Goal: Contribute content: Add original content to the website for others to see

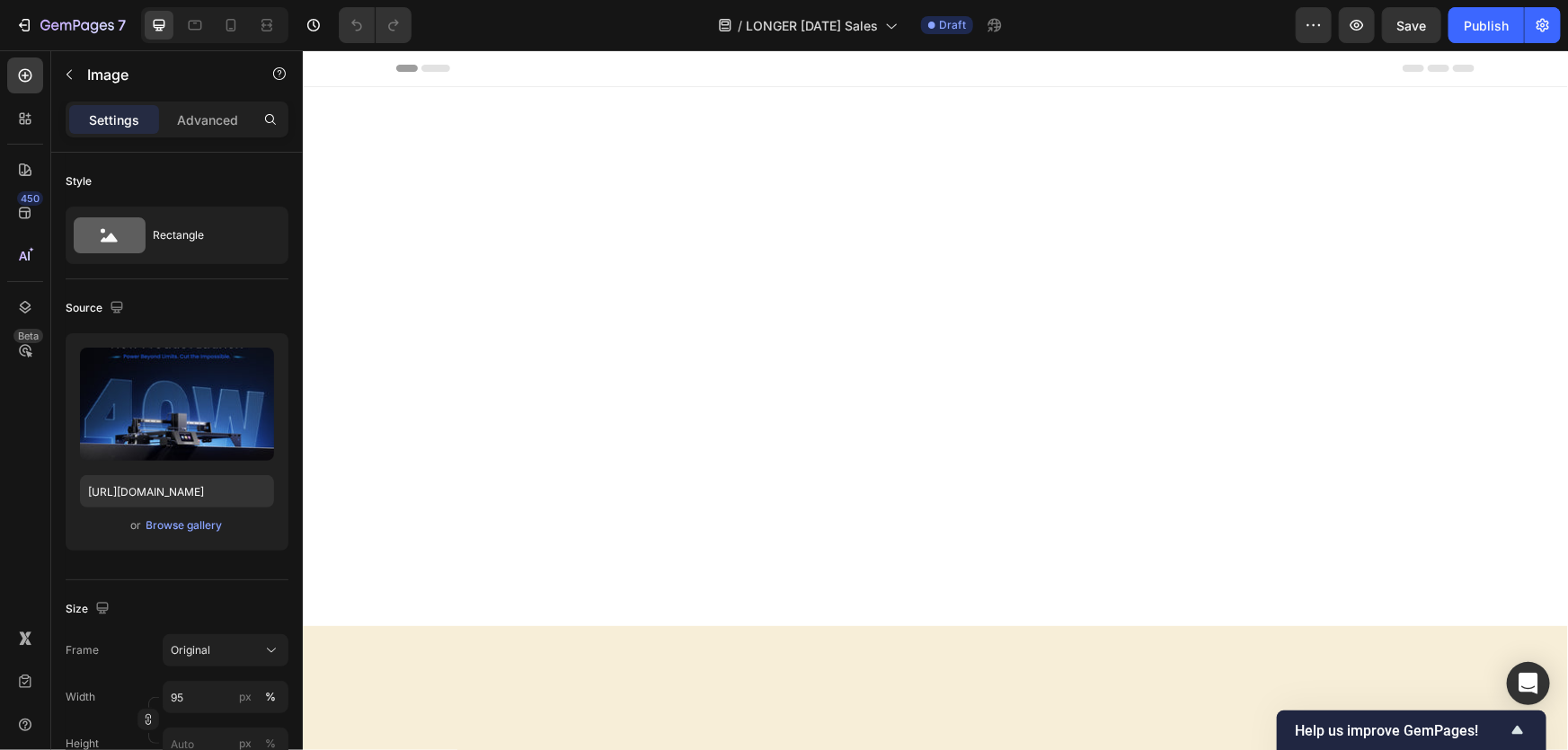
scroll to position [1388, 0]
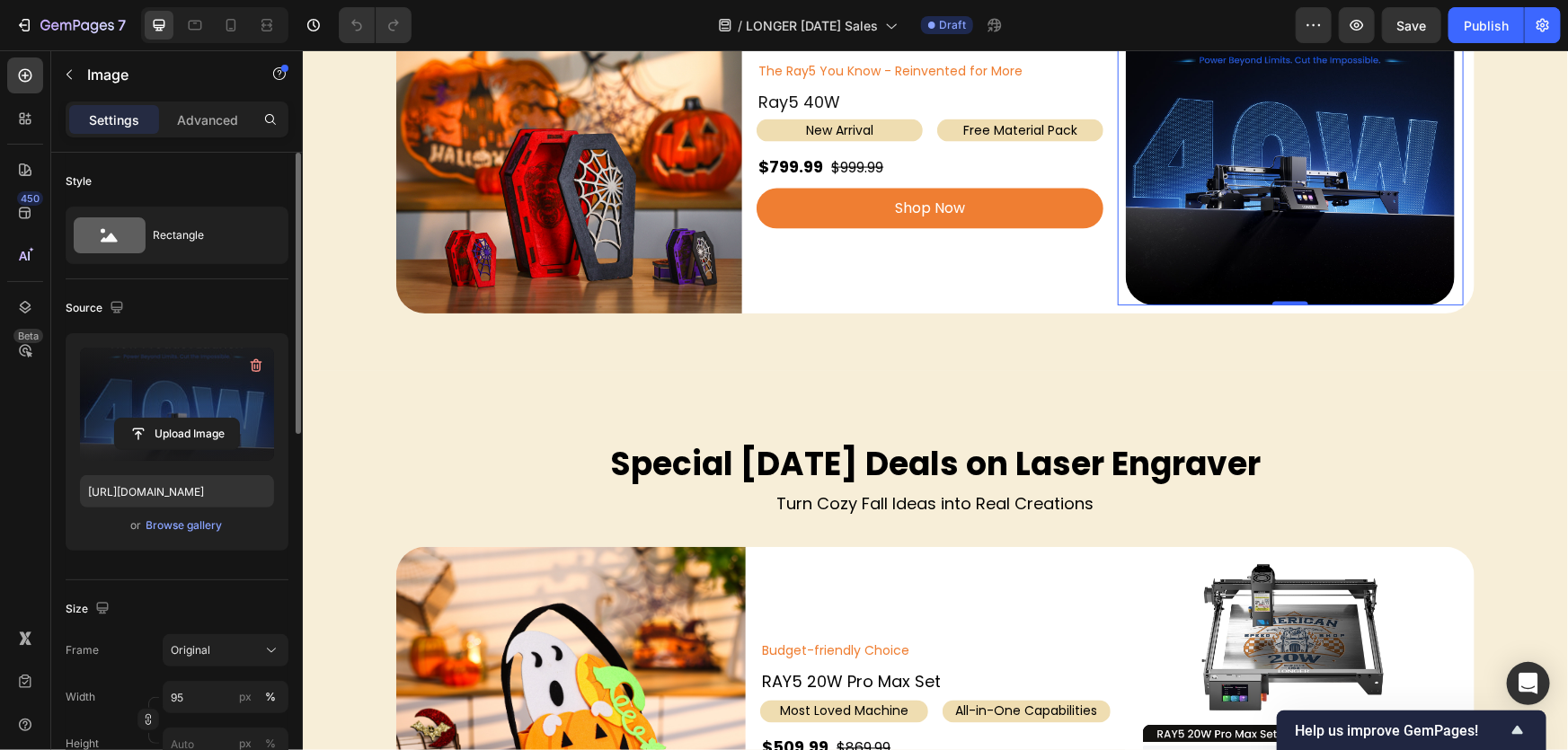
click at [178, 452] on label at bounding box center [177, 404] width 194 height 114
click at [178, 449] on input "file" at bounding box center [177, 433] width 124 height 30
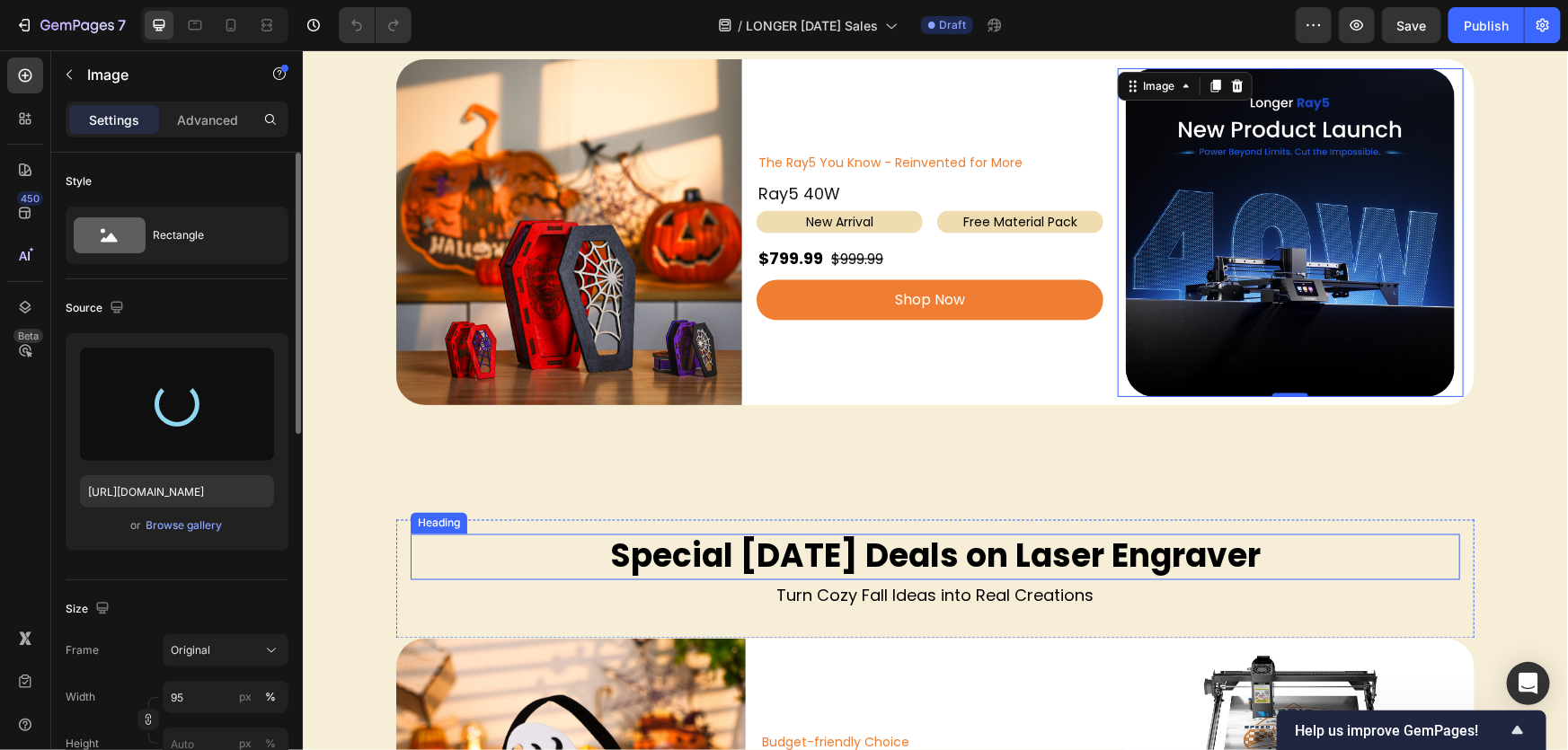
scroll to position [1225, 0]
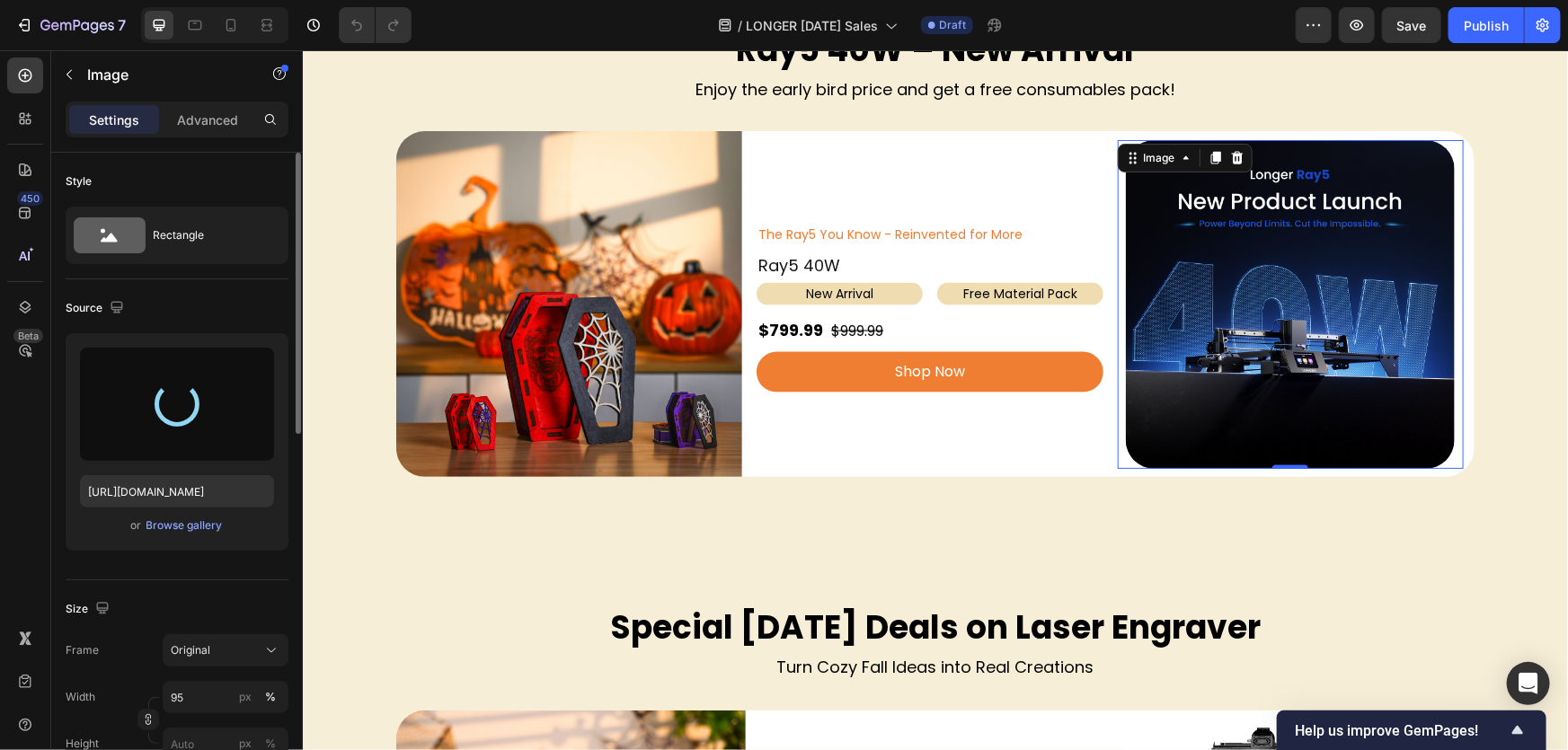
type input "[URL][DOMAIN_NAME]"
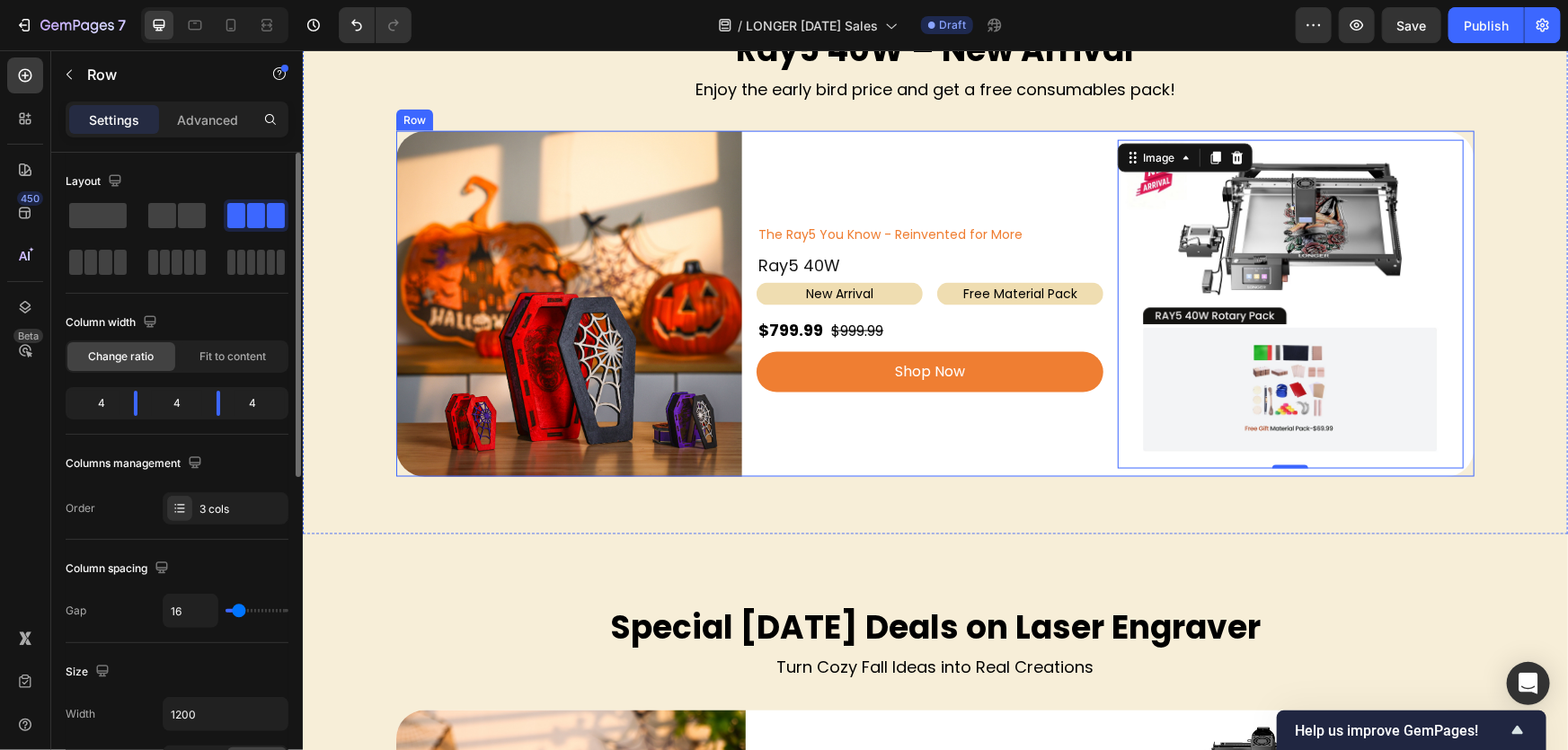
click at [1003, 462] on div "The Ray5 You Know - Reinvented for More Text Block Ray5 40W Heading New Arrival…" at bounding box center [928, 303] width 346 height 346
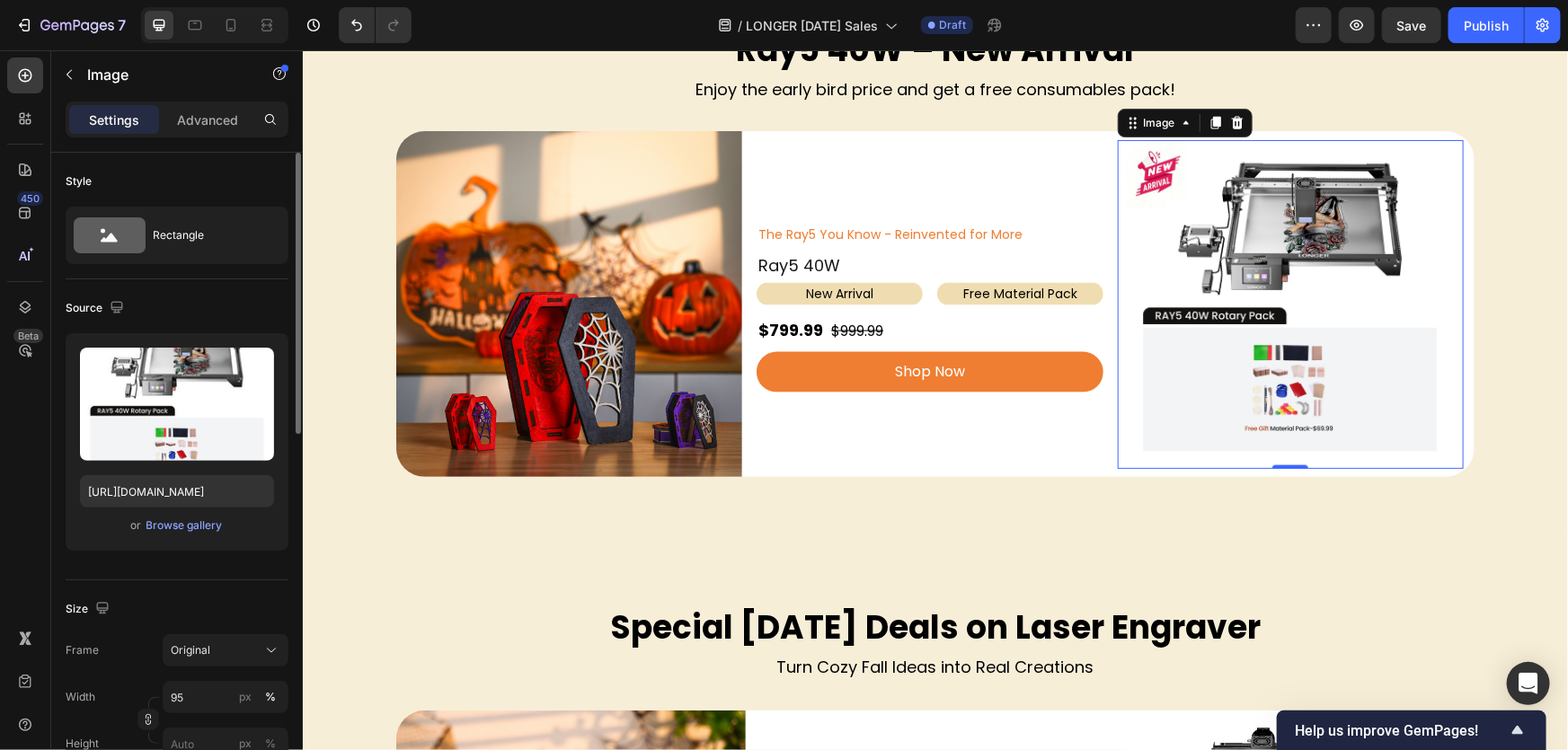
click at [1242, 396] on img at bounding box center [1289, 304] width 329 height 329
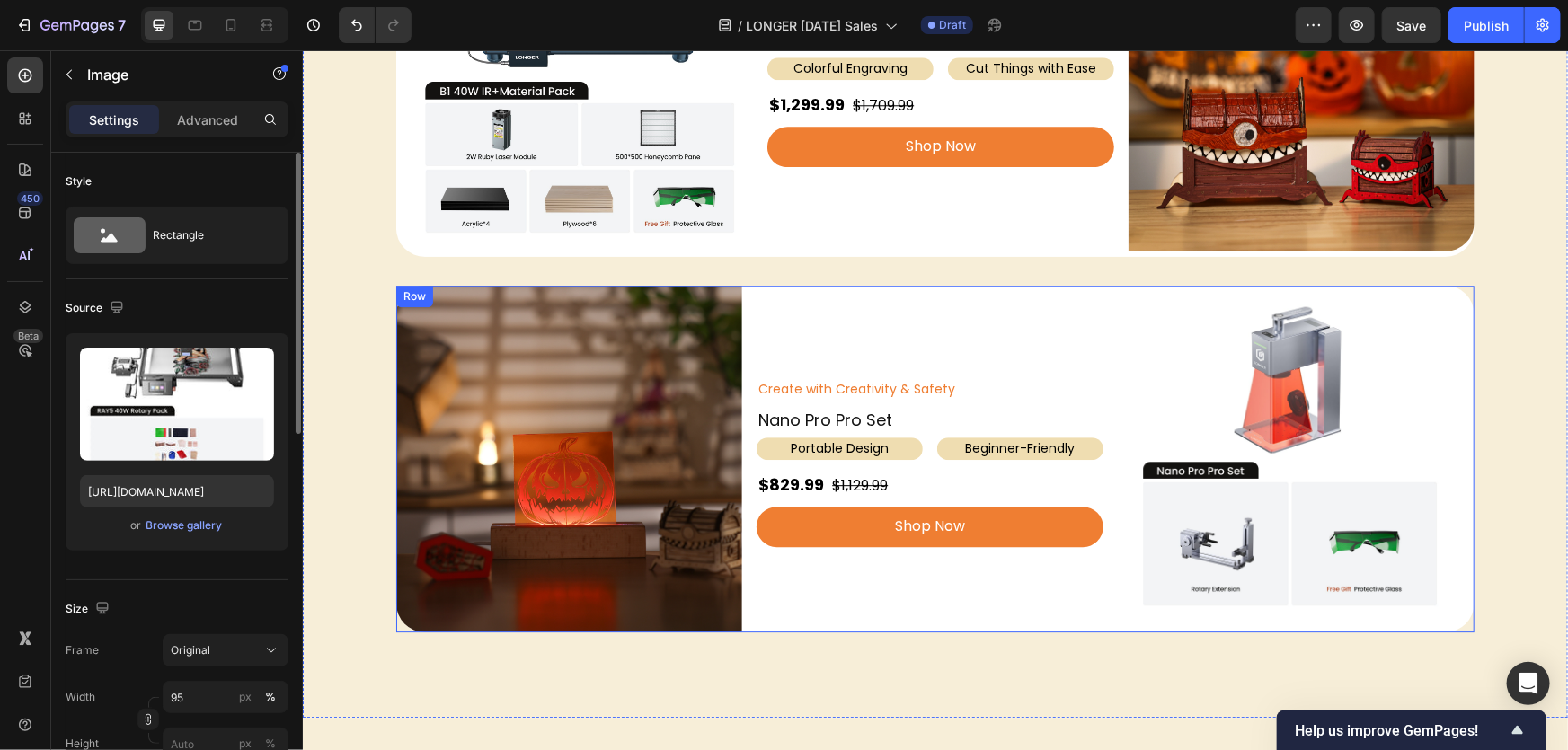
scroll to position [2368, 0]
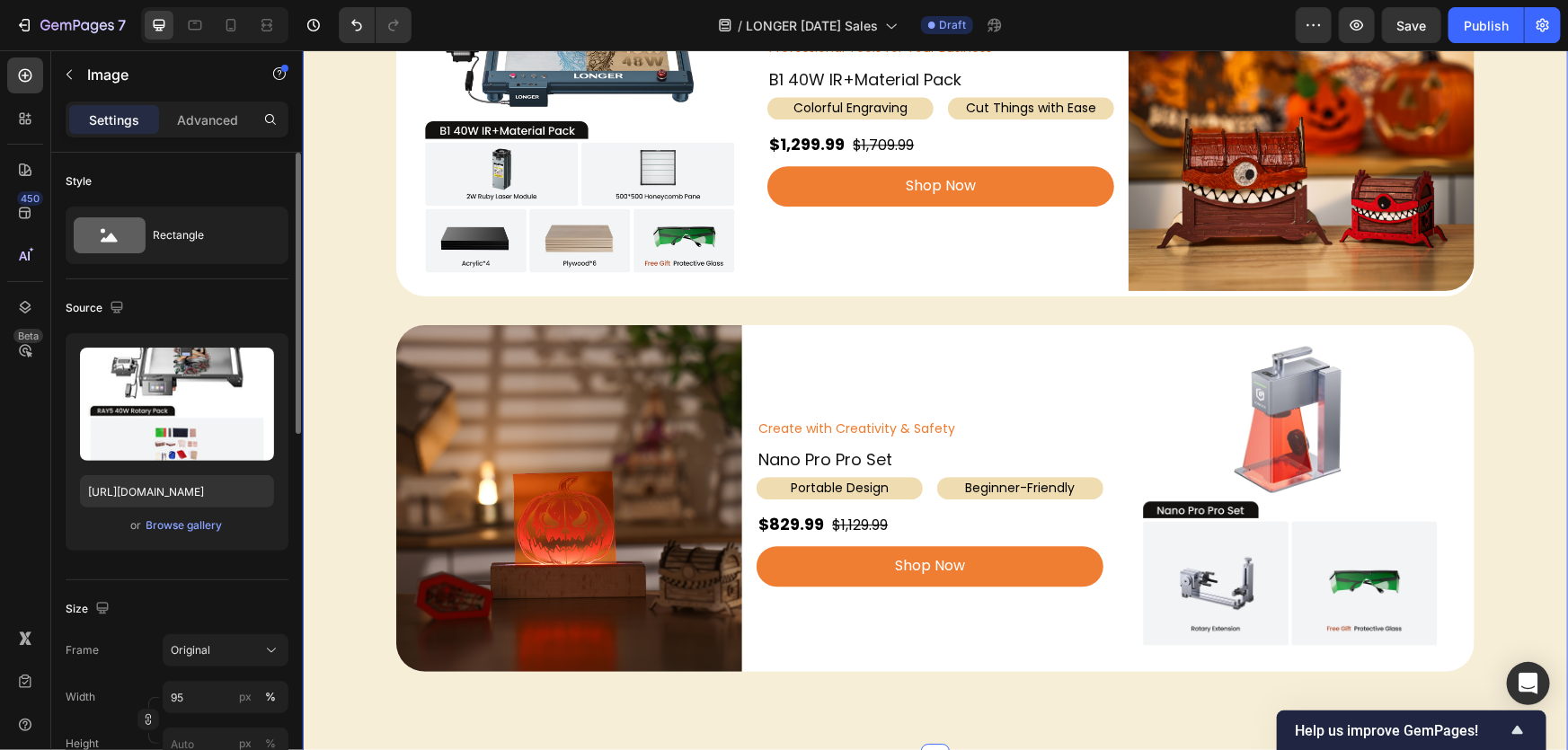
click at [910, 308] on div "Special [DATE] Deals on Laser Engraver Heading Turn Cozy Fall Ideas into Real C…" at bounding box center [935, 73] width 1265 height 1252
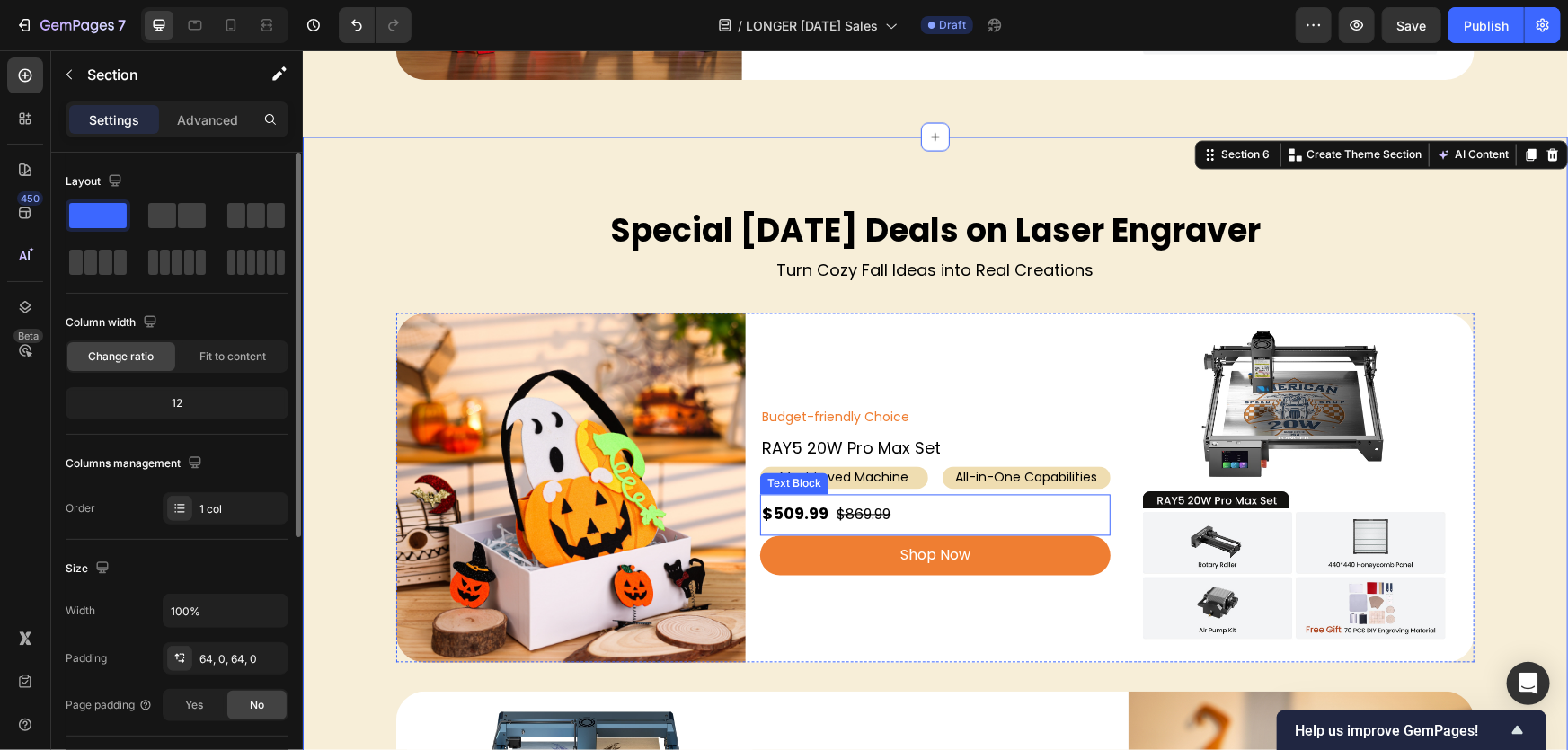
scroll to position [1470, 0]
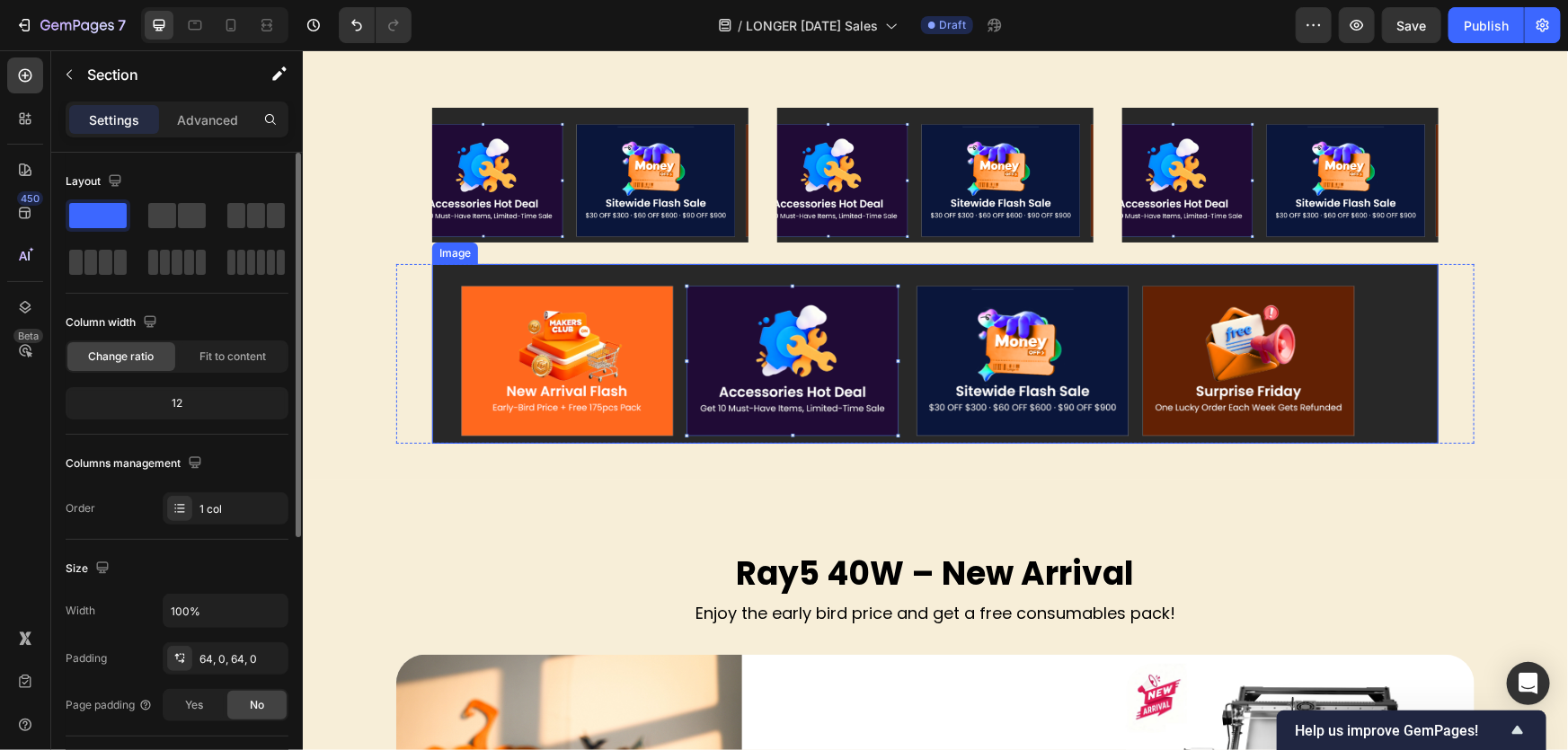
scroll to position [615, 0]
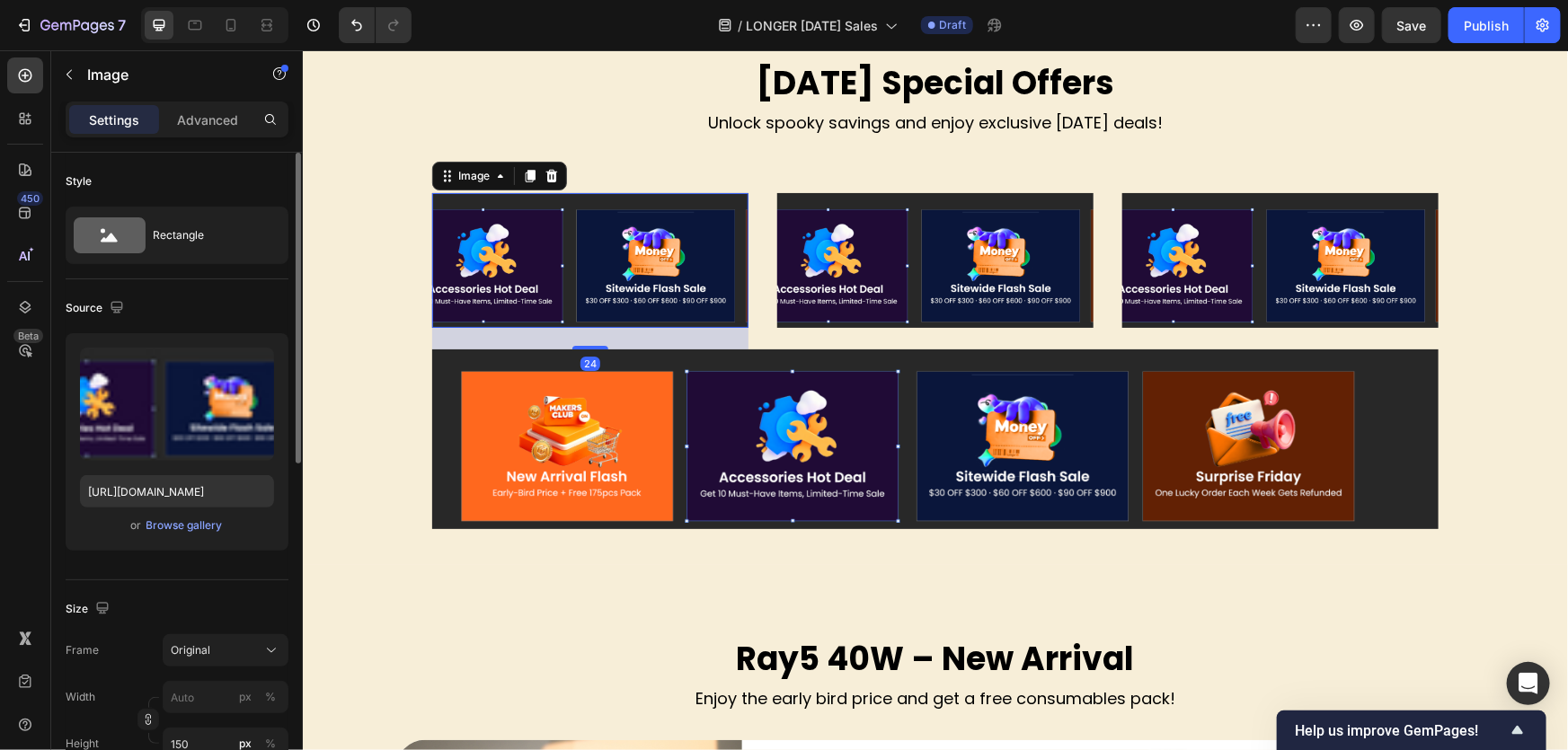
click at [665, 262] on img at bounding box center [589, 260] width 316 height 135
click at [889, 272] on img at bounding box center [935, 260] width 316 height 135
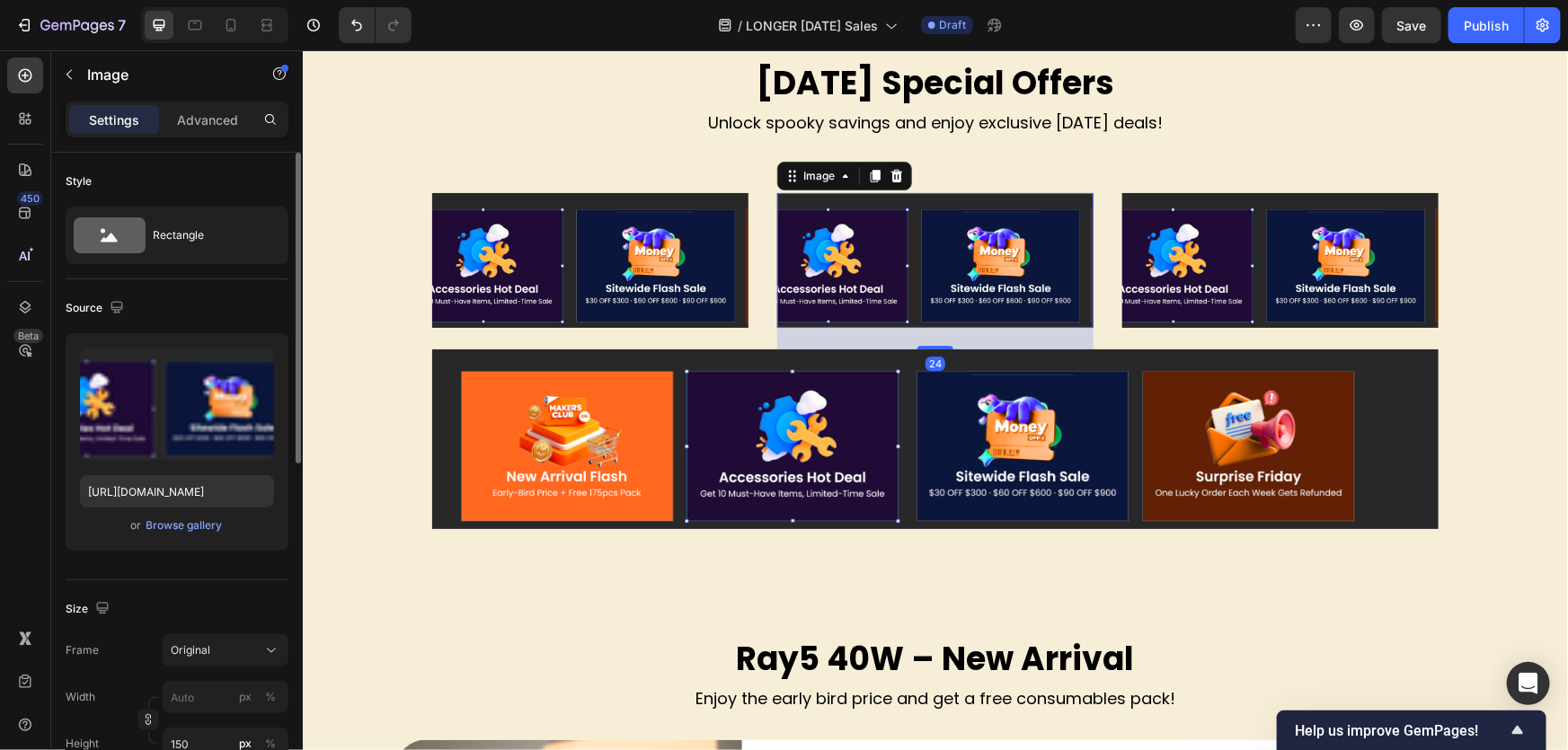
click at [1161, 269] on img at bounding box center [1279, 260] width 316 height 135
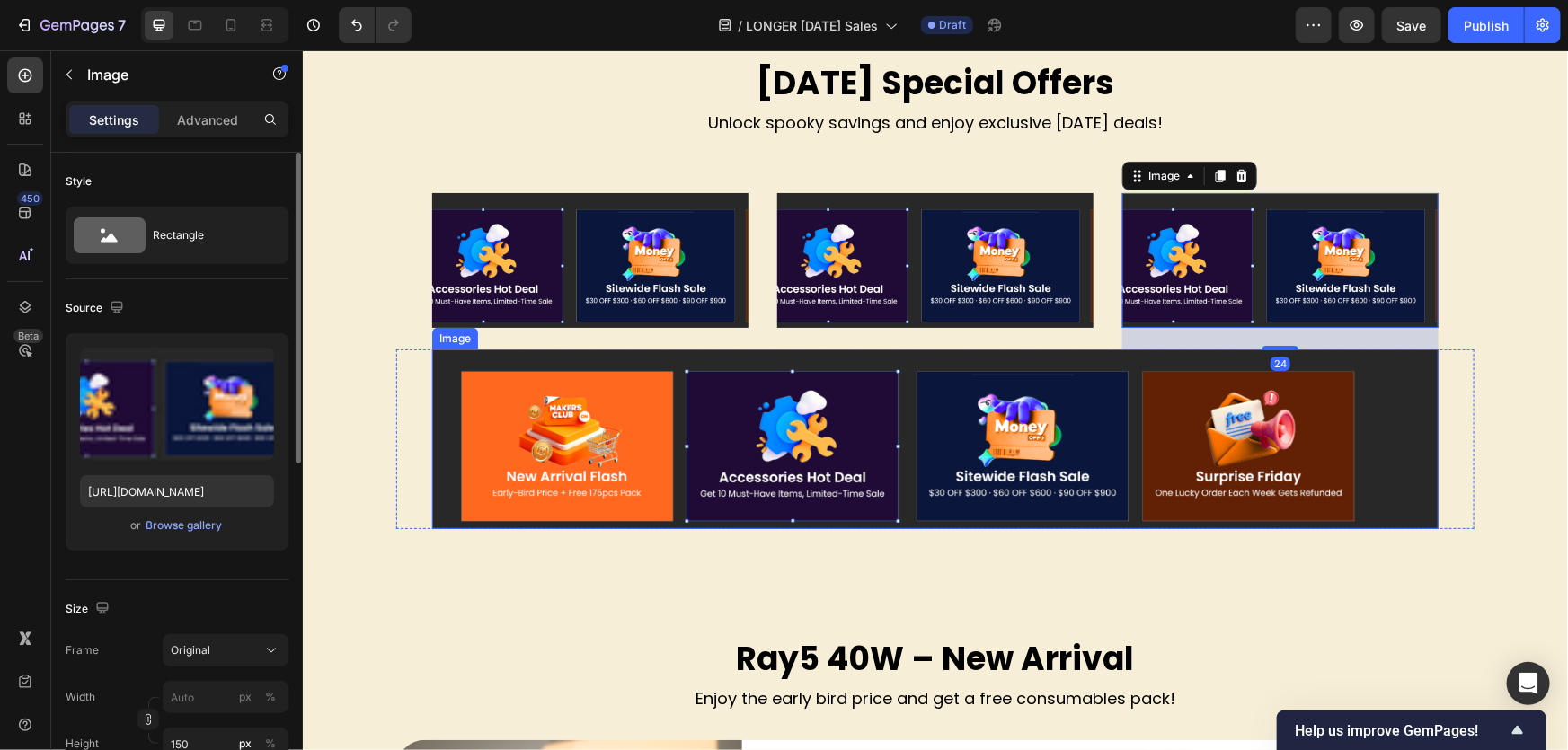
click at [873, 484] on img at bounding box center [935, 438] width 1007 height 180
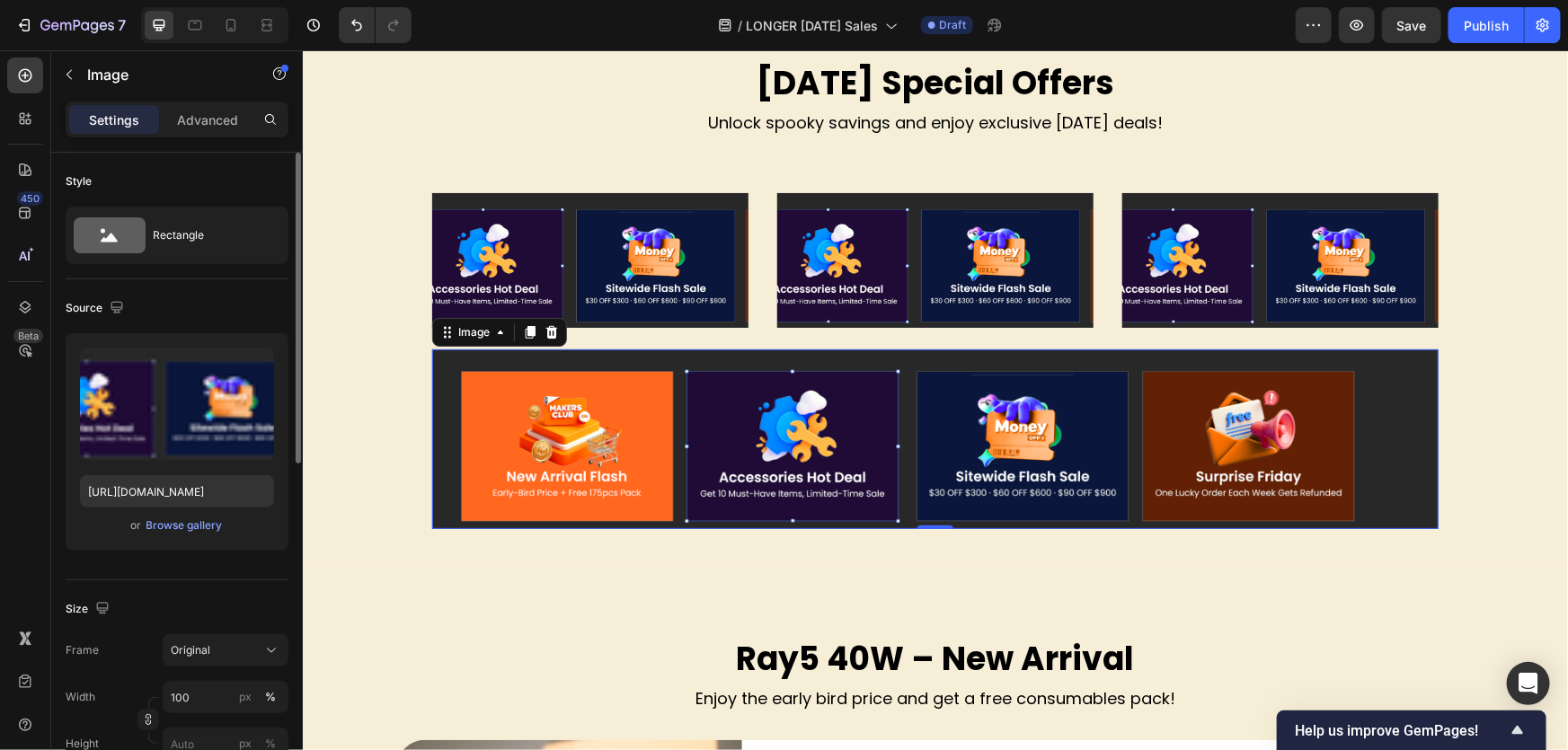
click at [834, 420] on img at bounding box center [935, 438] width 1007 height 180
click at [746, 426] on img at bounding box center [935, 438] width 1007 height 180
click at [762, 454] on img at bounding box center [935, 438] width 1007 height 180
click at [769, 430] on img at bounding box center [935, 438] width 1007 height 180
click at [692, 443] on img at bounding box center [935, 438] width 1007 height 180
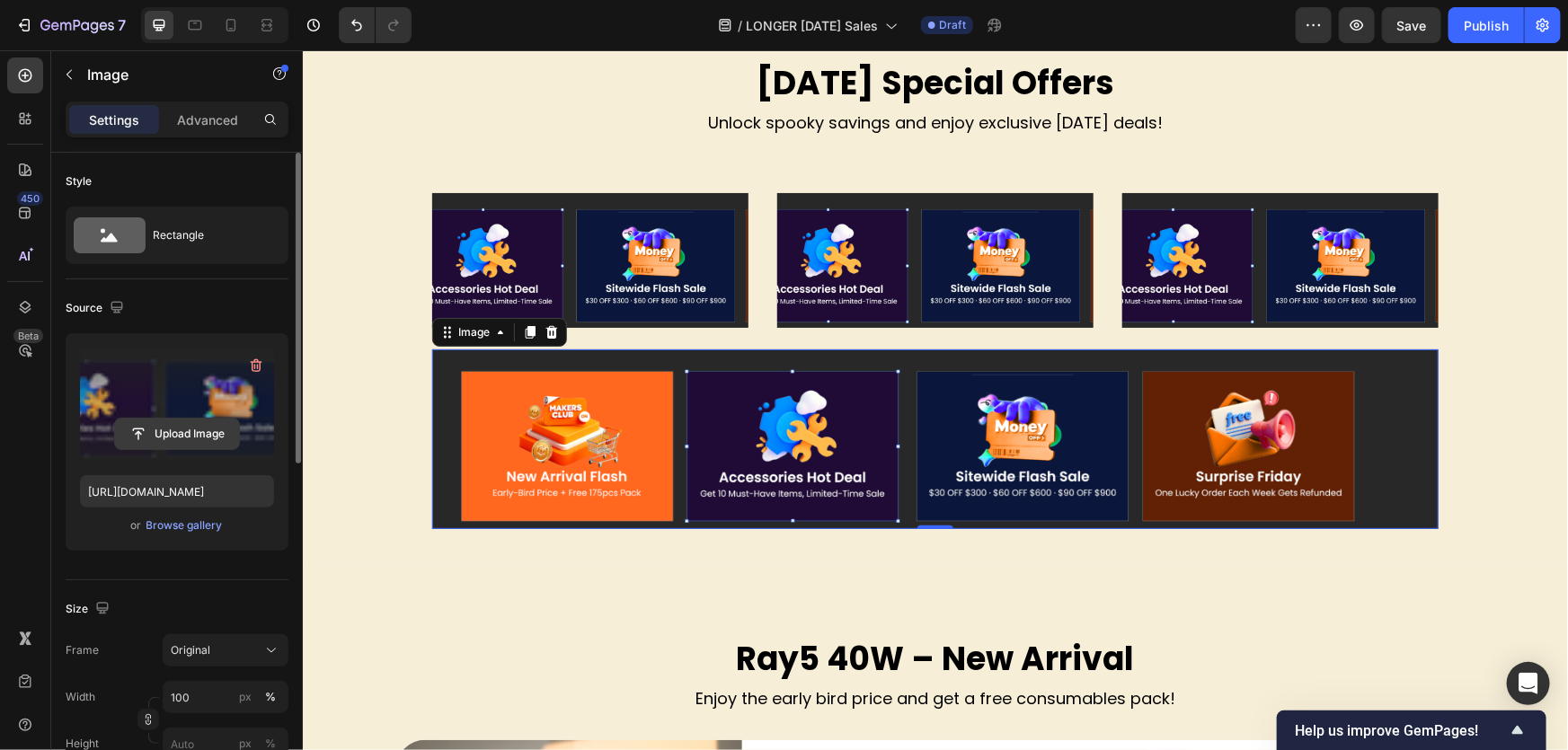
click at [199, 435] on input "file" at bounding box center [177, 433] width 124 height 30
